Goal: Task Accomplishment & Management: Manage account settings

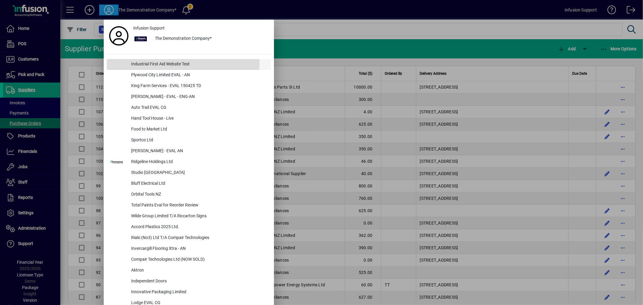
click at [142, 63] on div "Industrial First Aid Website Test" at bounding box center [198, 64] width 145 height 11
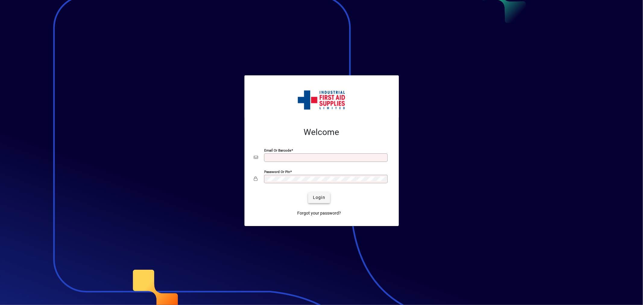
type input "**********"
click at [319, 193] on span "submit" at bounding box center [319, 197] width 22 height 14
